Goal: Communication & Community: Participate in discussion

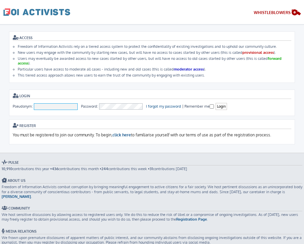
click at [60, 103] on input "Pseudonym:" at bounding box center [56, 106] width 44 height 7
type input "[PERSON_NAME]"
click at [221, 105] on input "Login" at bounding box center [221, 106] width 11 height 7
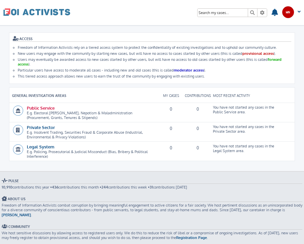
click at [49, 108] on link "Public Service" at bounding box center [41, 108] width 28 height 6
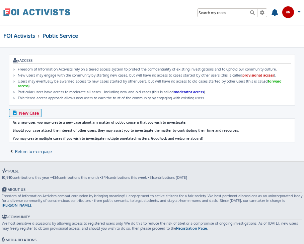
click at [27, 111] on span "New Case" at bounding box center [29, 112] width 20 height 5
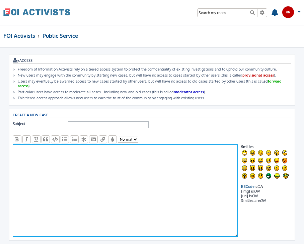
click at [95, 155] on textarea at bounding box center [125, 191] width 225 height 92
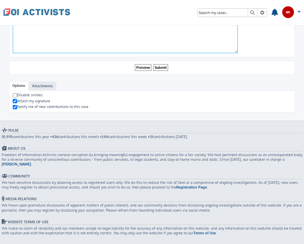
scroll to position [183, 0]
type textarea "Testing new users"
click at [143, 66] on input "Preview" at bounding box center [143, 68] width 16 height 7
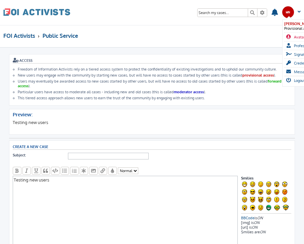
click at [294, 37] on span "Avatar" at bounding box center [299, 37] width 11 height 5
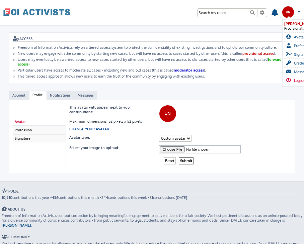
click at [298, 79] on span "Logout" at bounding box center [299, 80] width 11 height 5
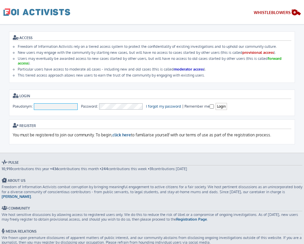
click at [64, 107] on input "Pseudonym:" at bounding box center [56, 106] width 44 height 7
type input "To [PERSON_NAME]"
click at [220, 105] on input "Login" at bounding box center [221, 106] width 11 height 7
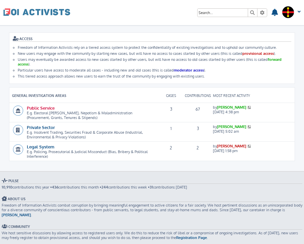
click at [46, 106] on link "Public Service" at bounding box center [41, 108] width 28 height 6
